Goal: Task Accomplishment & Management: Manage account settings

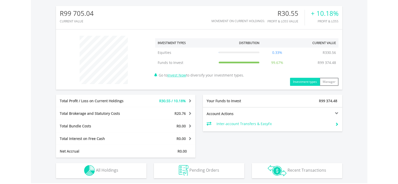
scroll to position [172, 0]
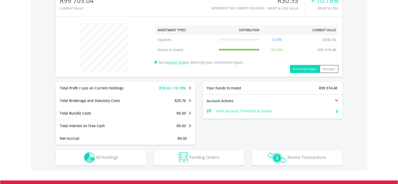
click at [334, 103] on div "Account Actions" at bounding box center [273, 100] width 140 height 5
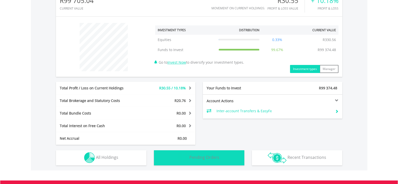
click at [201, 158] on span "Pending Orders" at bounding box center [205, 157] width 30 height 6
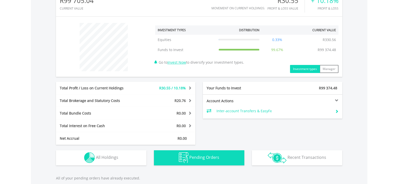
scroll to position [269, 0]
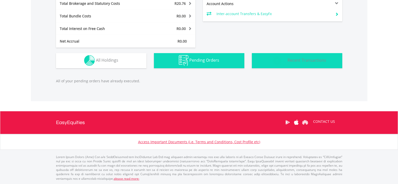
click at [313, 59] on span "Recent Transactions" at bounding box center [307, 60] width 39 height 6
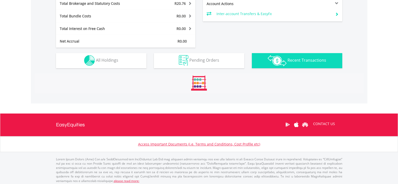
scroll to position [313, 0]
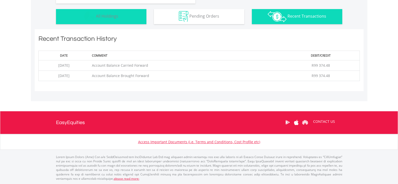
click at [118, 20] on button "Holdings All Holdings" at bounding box center [101, 16] width 90 height 15
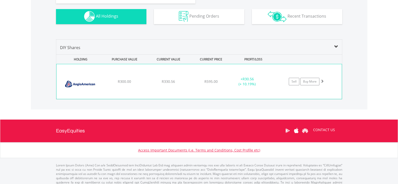
click at [210, 85] on div "﻿ Anglo American PLC R300.00 R330.56 R595.00 + R30.56 (+ 10.19%) Sell Buy More" at bounding box center [200, 81] width 286 height 35
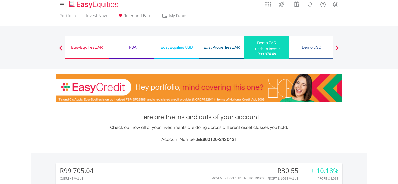
scroll to position [0, 0]
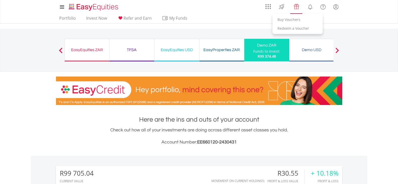
click at [295, 8] on img "Vouchers" at bounding box center [297, 7] width 8 height 8
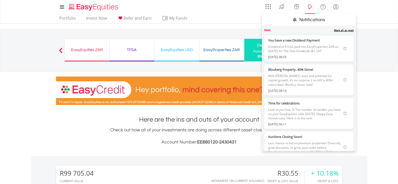
click at [313, 10] on lord-icon "Notifications" at bounding box center [310, 7] width 6 height 6
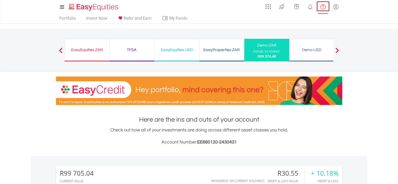
click at [324, 11] on link "FAQ's and Support" at bounding box center [323, 6] width 13 height 10
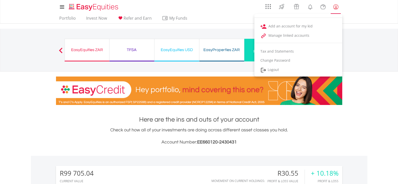
click at [336, 9] on lord-icon "My Profile" at bounding box center [336, 7] width 6 height 6
